Goal: Entertainment & Leisure: Consume media (video, audio)

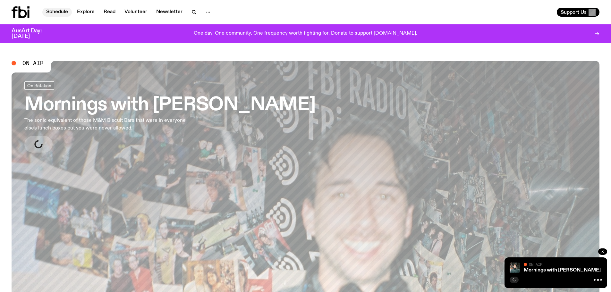
click at [57, 12] on link "Schedule" at bounding box center [56, 12] width 29 height 9
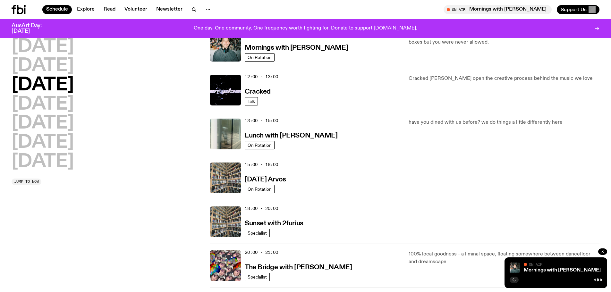
scroll to position [126, 0]
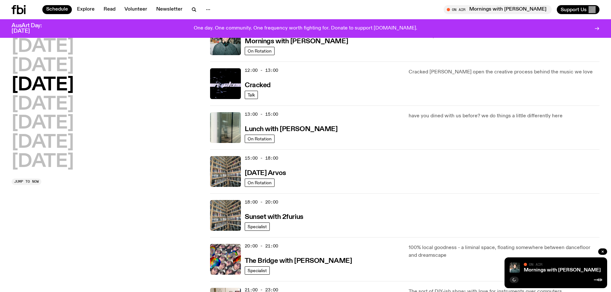
click at [223, 154] on div "15:00 - 18:00 [DATE] Arvos On Rotation" at bounding box center [404, 171] width 389 height 44
click at [229, 169] on img at bounding box center [225, 171] width 31 height 31
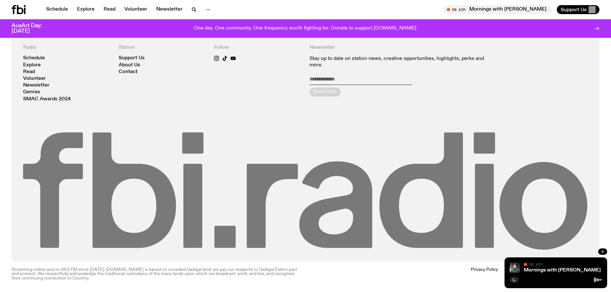
scroll to position [266, 0]
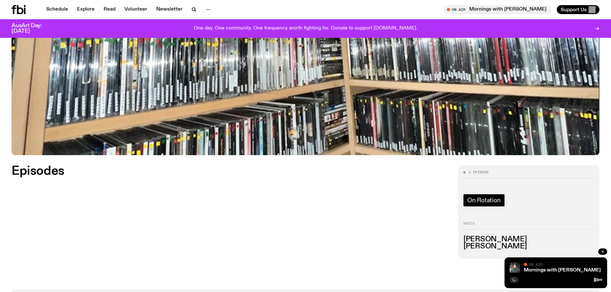
click at [477, 202] on span "On Rotation" at bounding box center [483, 200] width 33 height 7
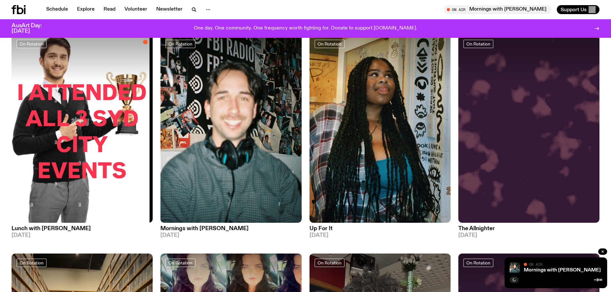
scroll to position [62, 0]
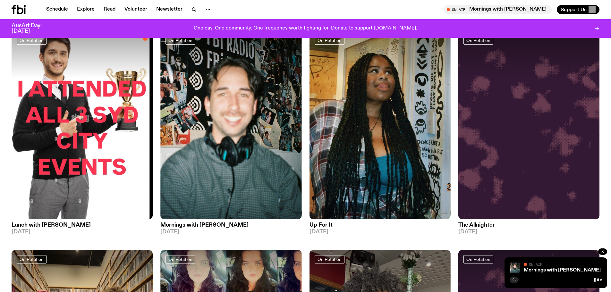
click at [135, 209] on img at bounding box center [82, 125] width 141 height 188
